Goal: Complete application form

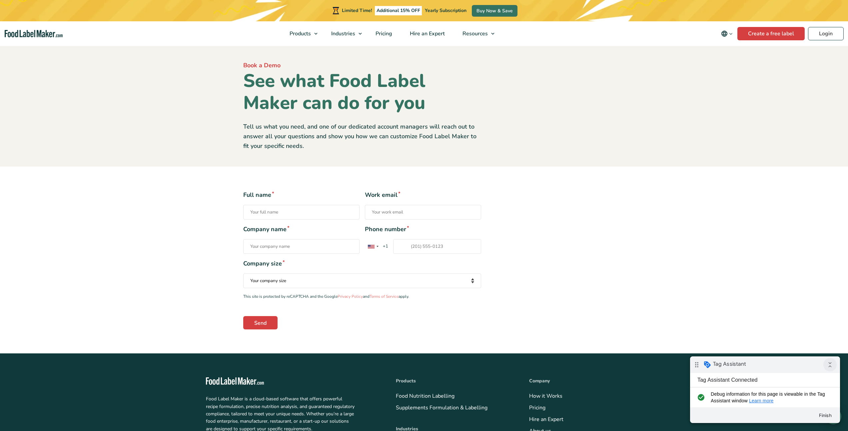
click at [829, 368] on icon "collapse_all" at bounding box center [830, 364] width 13 height 13
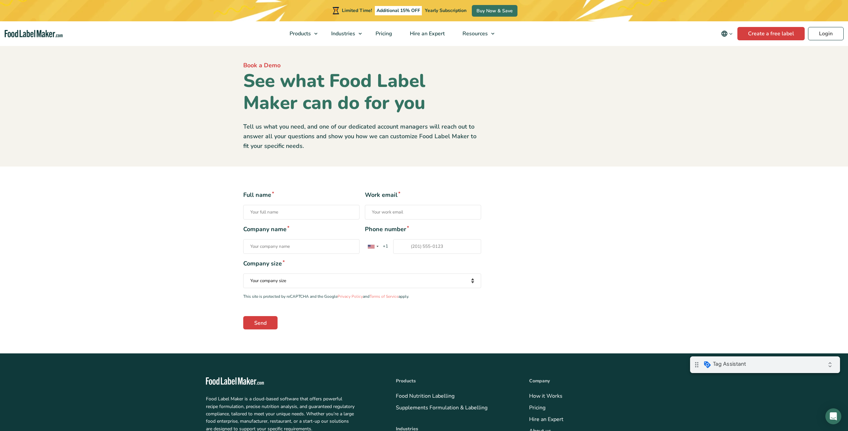
click at [278, 211] on input "Full name *" at bounding box center [301, 212] width 116 height 15
type input "[PERSON_NAME]"
type input "[PERSON_NAME][EMAIL_ADDRESS][DOMAIN_NAME]"
type input "The Growth Table LLC"
type input "[PHONE_NUMBER]"
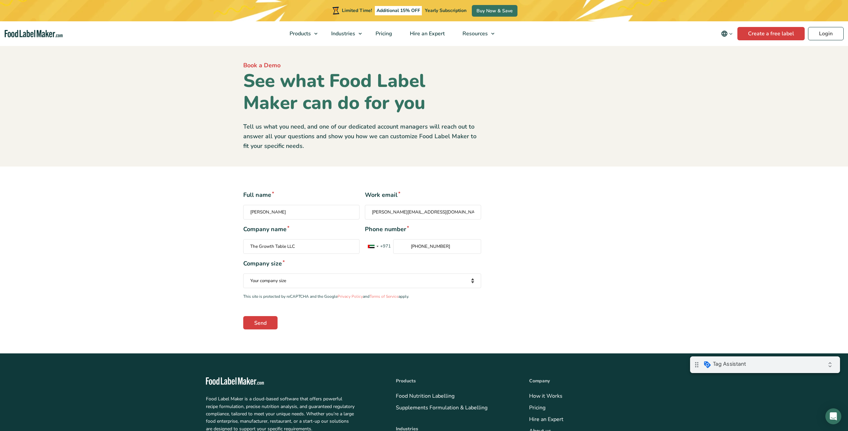
click at [324, 278] on select "Your company size Fewer than 10 Employees 10 to 50 Employees 51 to 500 Employee…" at bounding box center [362, 281] width 238 height 15
select select "10 to 50 Employees"
click at [243, 274] on select "Your company size Fewer than 10 Employees 10 to 50 Employees 51 to 500 Employee…" at bounding box center [362, 281] width 238 height 15
click at [262, 319] on input "Send" at bounding box center [260, 322] width 34 height 13
